Goal: Information Seeking & Learning: Understand process/instructions

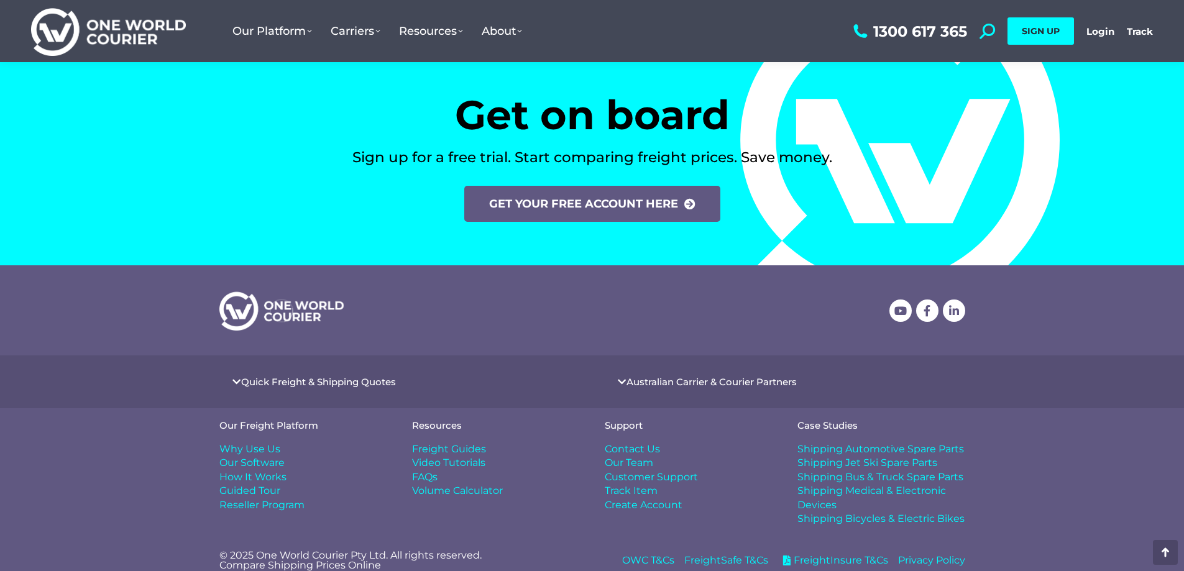
scroll to position [5132, 0]
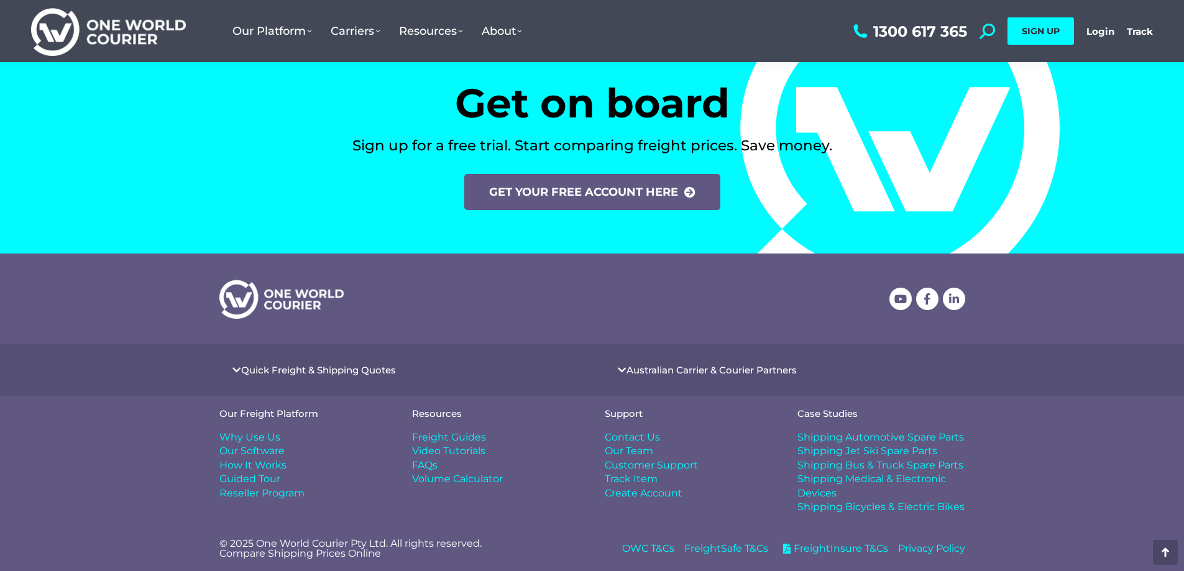
click at [829, 551] on span "FreightInsure T&Cs" at bounding box center [840, 549] width 98 height 14
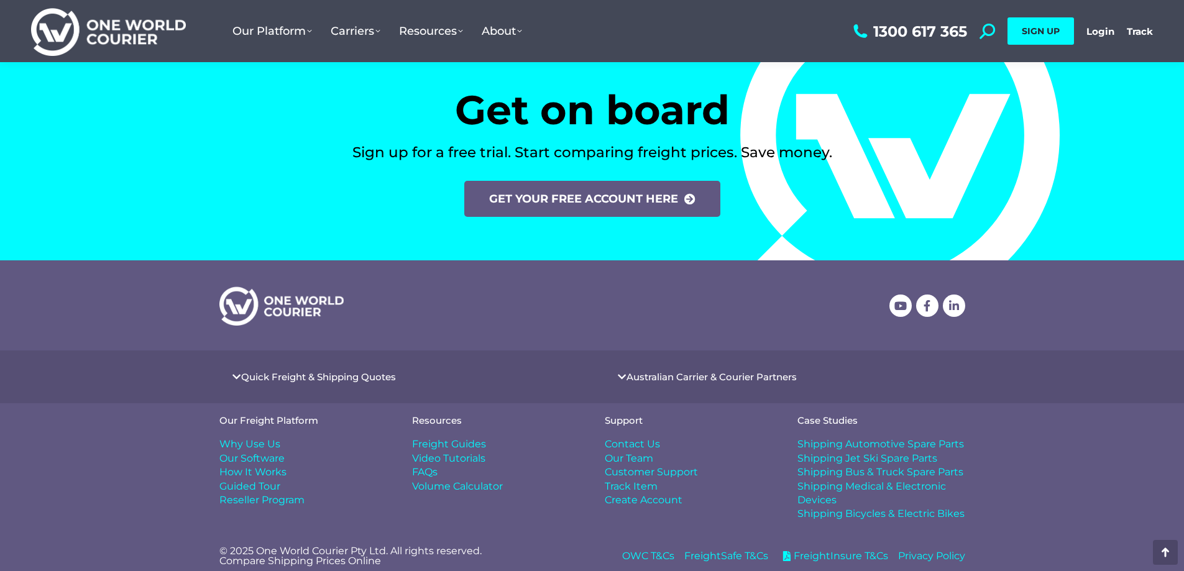
scroll to position [5139, 0]
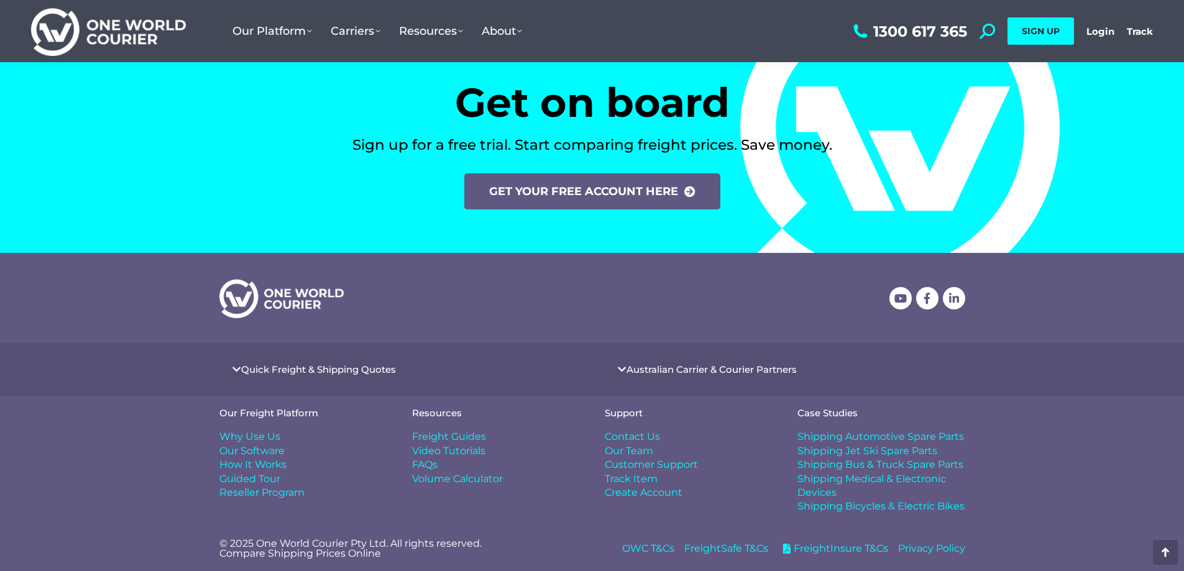
click at [703, 549] on span "FreightSafe T&Cs" at bounding box center [726, 549] width 84 height 14
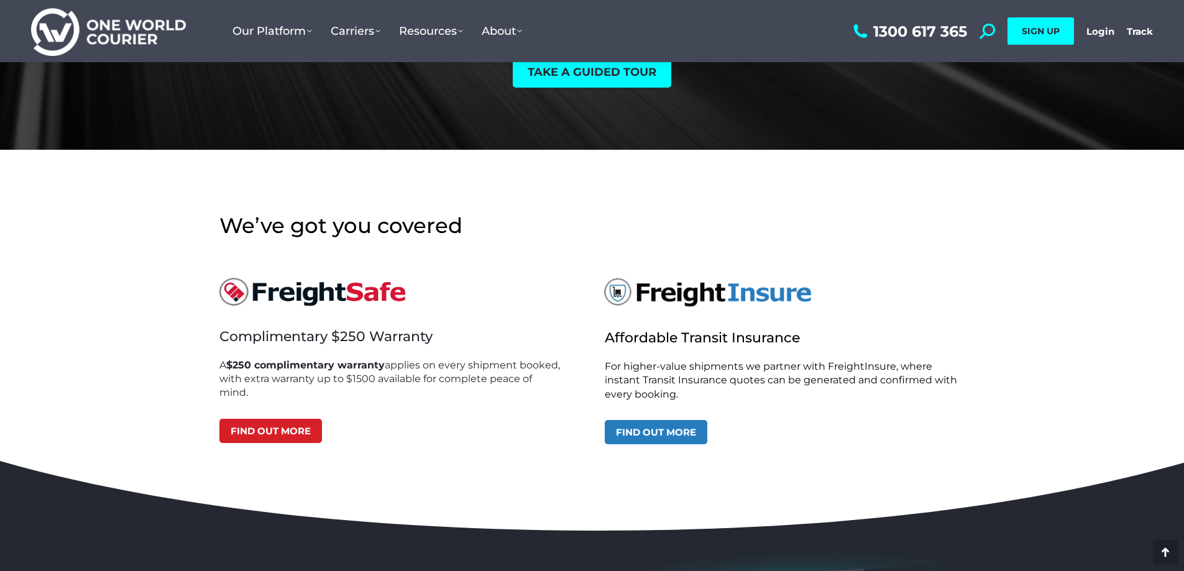
scroll to position [3578, 0]
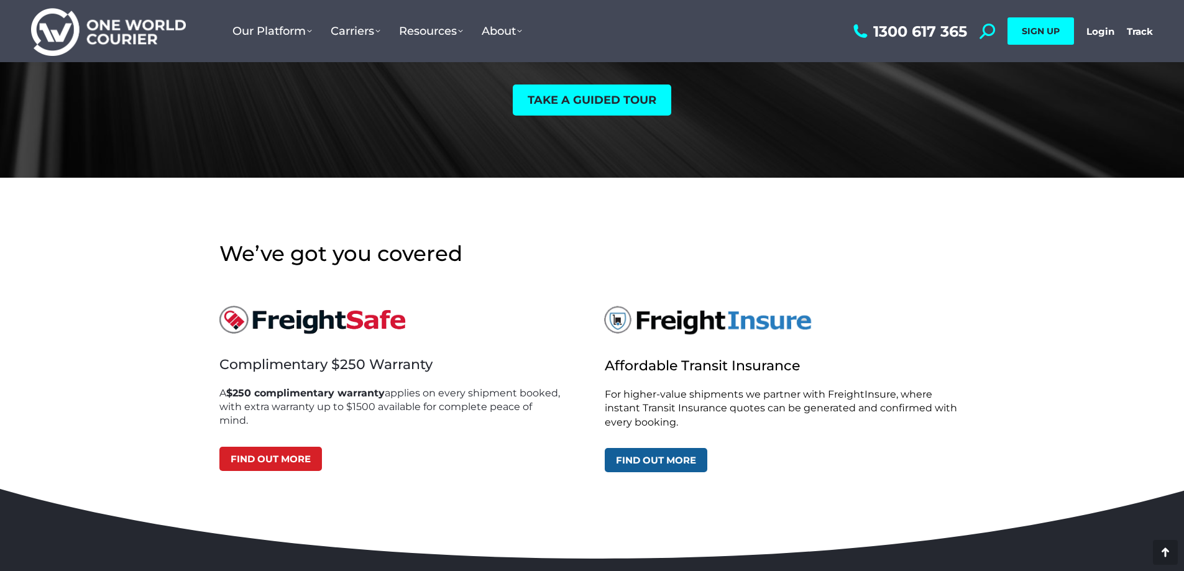
click at [667, 450] on link "Find out more" at bounding box center [656, 460] width 103 height 24
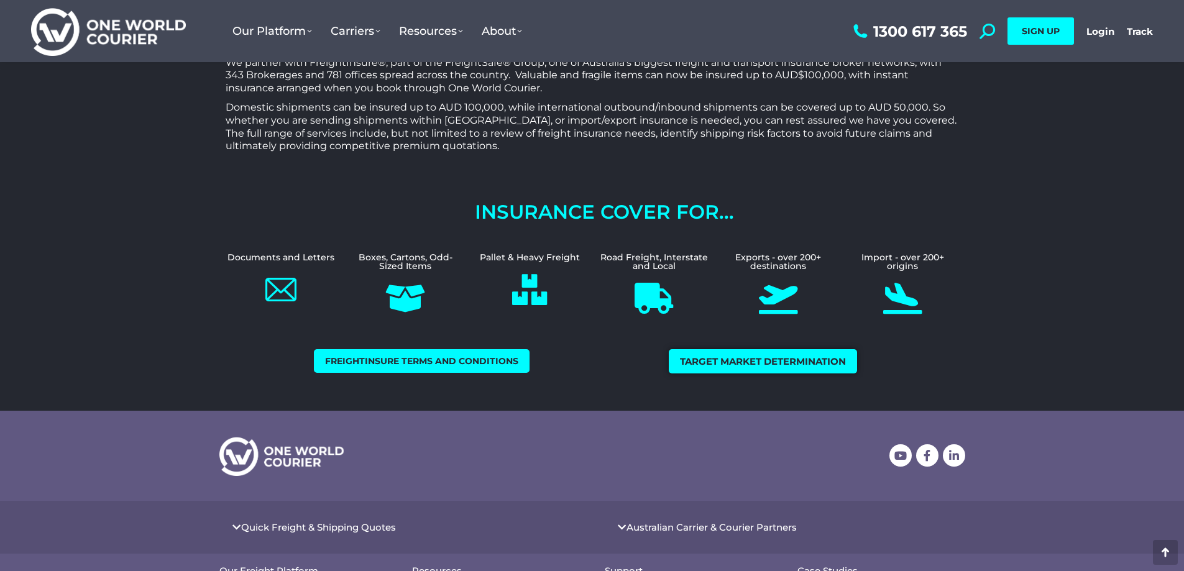
scroll to position [655, 0]
